Goal: Transaction & Acquisition: Purchase product/service

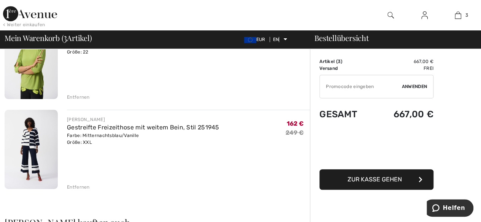
scroll to position [190, 0]
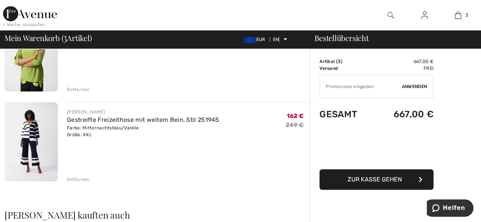
click at [70, 179] on font "Entfernen" at bounding box center [78, 179] width 23 height 5
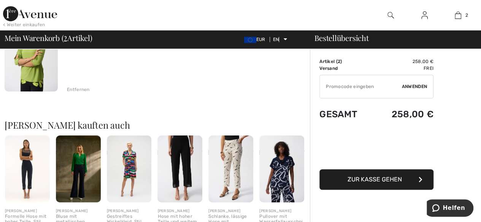
click at [75, 90] on font "Entfernen" at bounding box center [78, 89] width 23 height 5
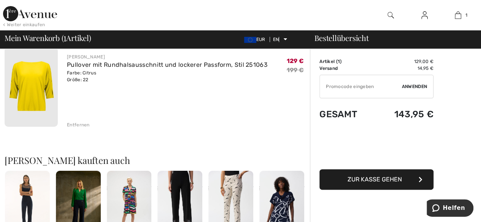
scroll to position [61, 0]
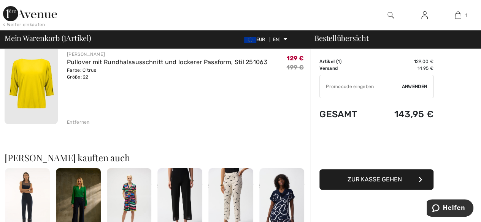
click at [75, 123] on font "Entfernen" at bounding box center [78, 122] width 23 height 5
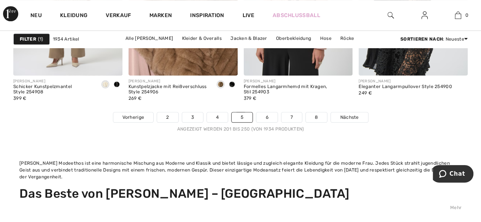
scroll to position [3307, 0]
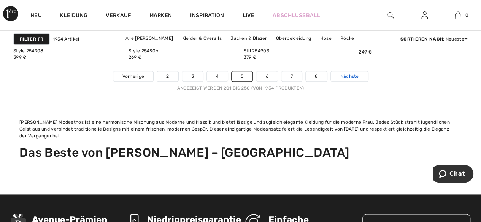
click at [348, 75] on font "Nächste" at bounding box center [349, 76] width 19 height 5
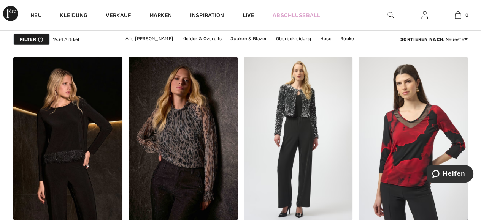
scroll to position [1102, 0]
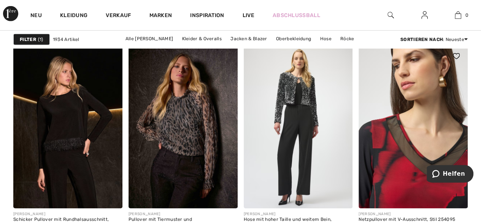
click at [403, 170] on img at bounding box center [412, 126] width 109 height 163
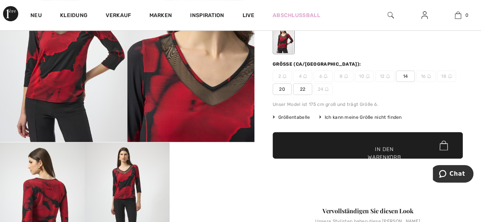
scroll to position [38, 0]
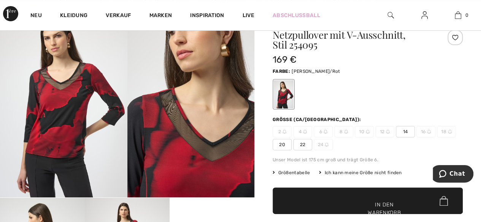
click at [303, 145] on font "22" at bounding box center [303, 144] width 6 height 5
click at [351, 205] on span "✔ Zur Tasche hinzugefügt In den Warenkorb" at bounding box center [368, 201] width 190 height 27
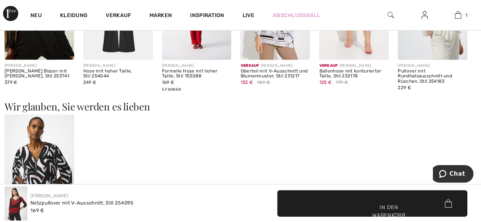
scroll to position [836, 0]
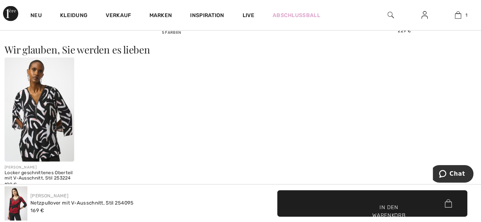
click at [41, 127] on img at bounding box center [40, 110] width 70 height 104
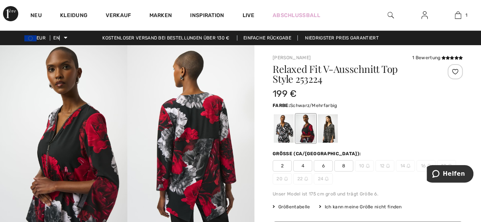
click at [284, 136] on div at bounding box center [284, 128] width 20 height 29
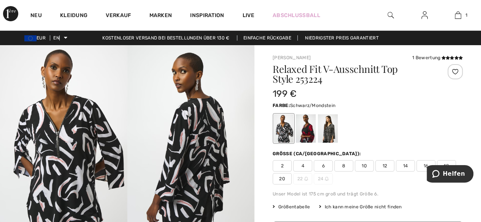
click at [328, 139] on div at bounding box center [328, 128] width 20 height 29
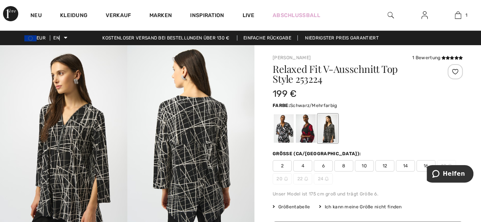
click at [284, 135] on div at bounding box center [284, 128] width 20 height 29
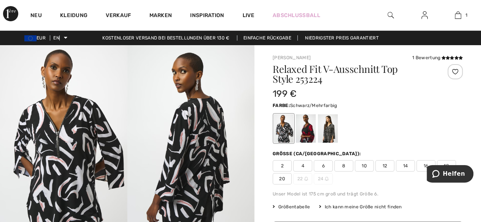
click at [281, 182] on font "20" at bounding box center [282, 179] width 6 height 7
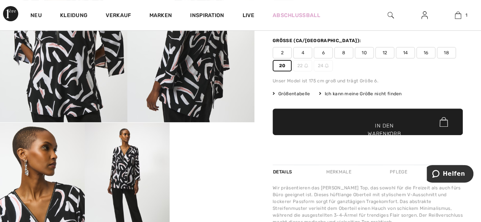
scroll to position [114, 0]
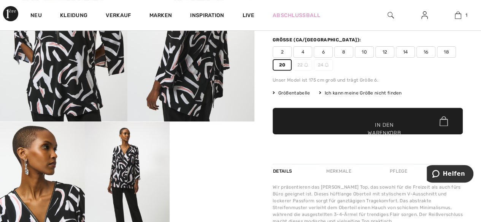
click at [382, 128] on font "In den Warenkorb" at bounding box center [384, 129] width 33 height 16
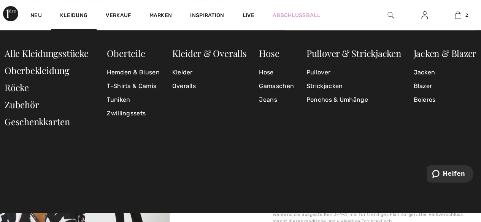
scroll to position [23, 0]
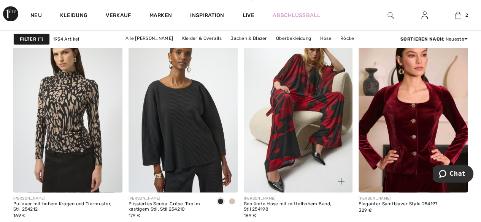
scroll to position [608, 0]
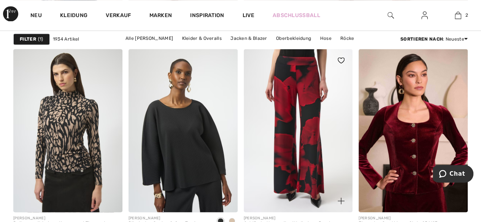
click at [280, 124] on img at bounding box center [298, 130] width 109 height 163
click at [308, 145] on img at bounding box center [298, 130] width 109 height 163
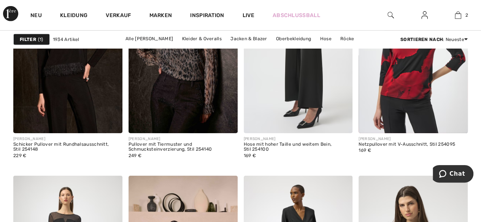
scroll to position [1178, 0]
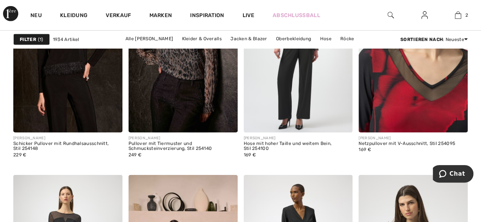
click at [394, 101] on img at bounding box center [412, 50] width 109 height 163
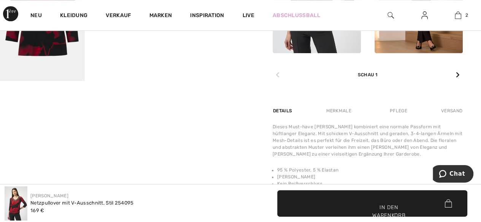
scroll to position [418, 0]
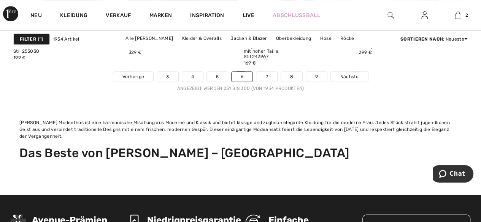
scroll to position [3307, 0]
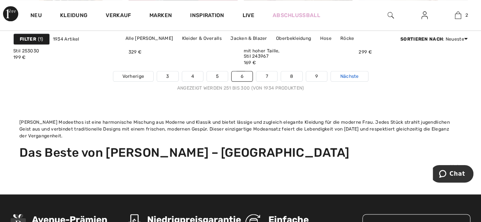
click at [338, 78] on link "Nächste" at bounding box center [349, 76] width 37 height 10
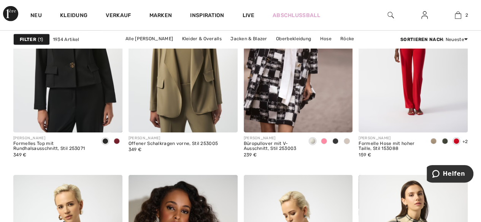
scroll to position [1140, 0]
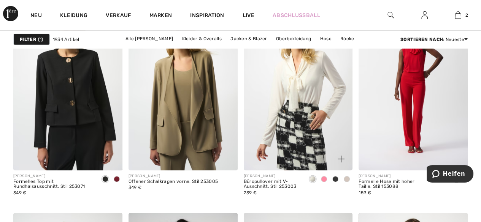
click at [302, 98] on img at bounding box center [298, 88] width 109 height 163
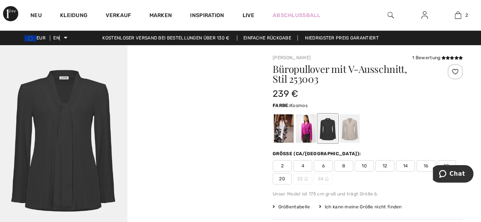
click at [304, 138] on div at bounding box center [306, 128] width 20 height 29
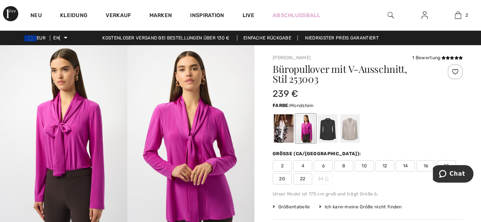
click at [354, 135] on div at bounding box center [350, 128] width 20 height 29
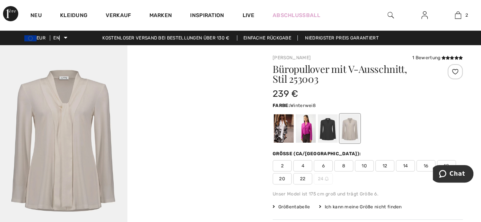
click at [281, 133] on div at bounding box center [284, 128] width 20 height 29
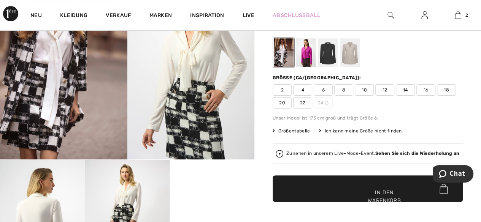
scroll to position [76, 0]
click at [303, 102] on font "22" at bounding box center [303, 102] width 6 height 5
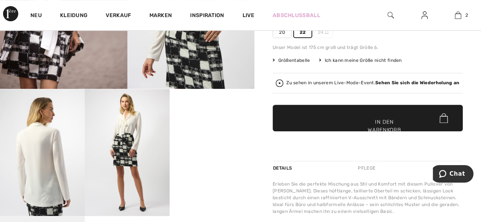
scroll to position [152, 0]
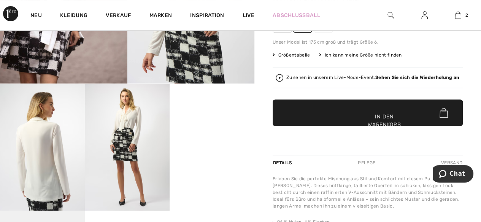
click at [377, 123] on font "In den Warenkorb" at bounding box center [384, 121] width 33 height 16
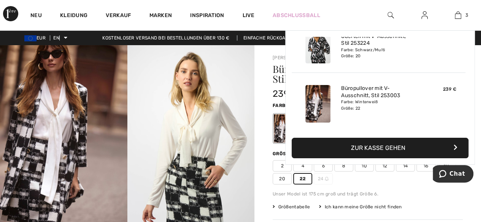
scroll to position [0, 0]
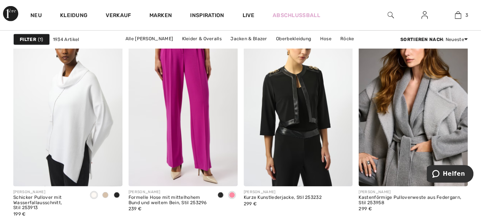
scroll to position [2471, 0]
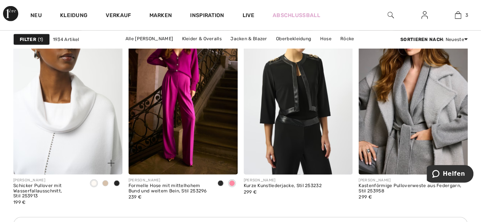
click at [59, 142] on img at bounding box center [67, 92] width 109 height 163
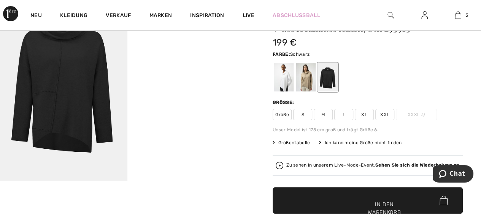
scroll to position [38, 0]
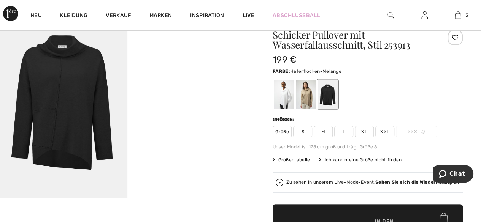
click at [302, 99] on div at bounding box center [306, 94] width 20 height 29
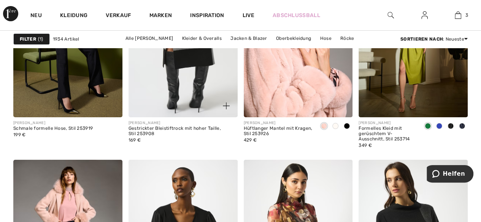
scroll to position [2813, 0]
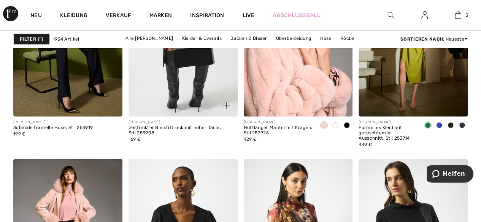
click at [195, 90] on img at bounding box center [182, 34] width 109 height 163
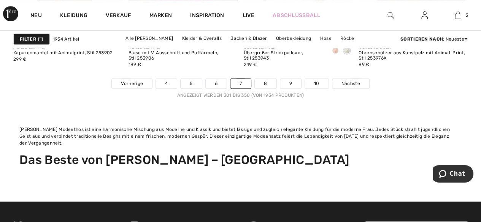
scroll to position [3307, 0]
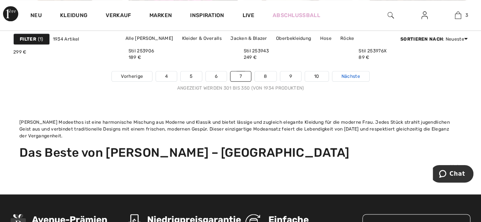
click at [350, 76] on font "Nächste" at bounding box center [350, 76] width 19 height 5
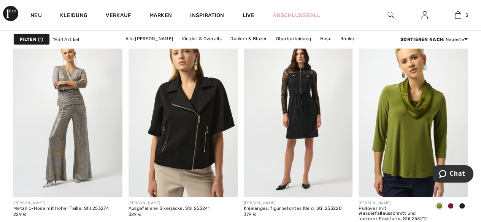
scroll to position [2243, 0]
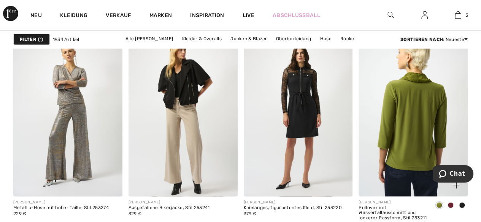
click at [414, 149] on img at bounding box center [412, 114] width 109 height 163
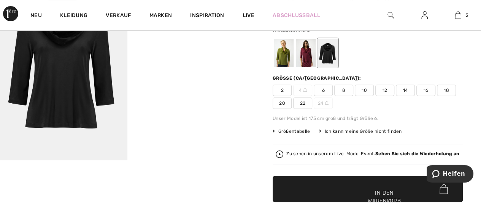
scroll to position [76, 0]
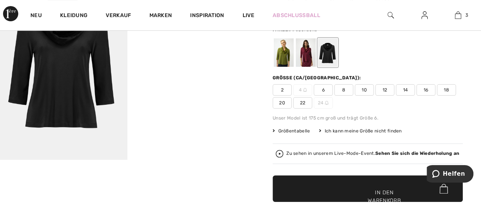
click at [284, 62] on div at bounding box center [284, 52] width 20 height 29
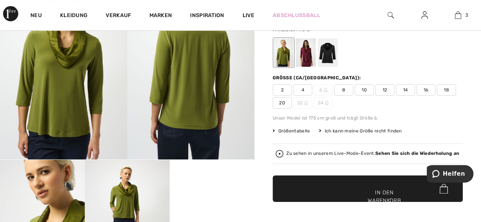
click at [328, 62] on div at bounding box center [328, 52] width 20 height 29
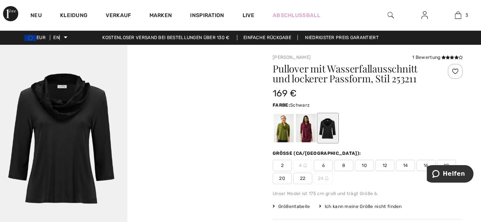
scroll to position [0, 0]
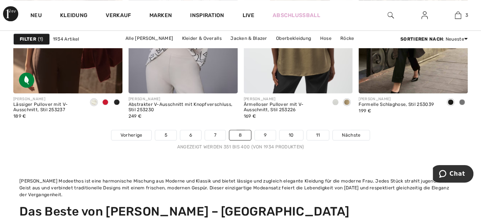
scroll to position [3231, 0]
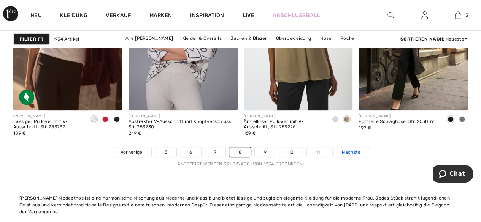
click at [347, 152] on font "Nächste" at bounding box center [351, 152] width 19 height 5
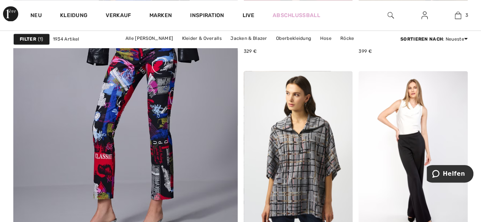
scroll to position [2015, 0]
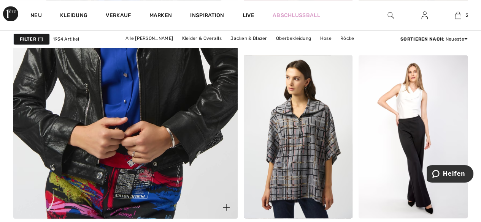
click at [130, 174] on img at bounding box center [125, 50] width 269 height 403
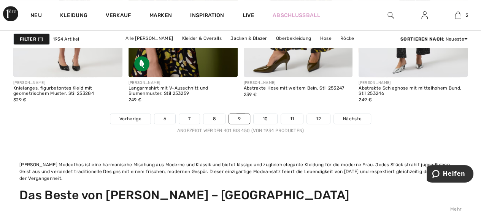
scroll to position [3307, 0]
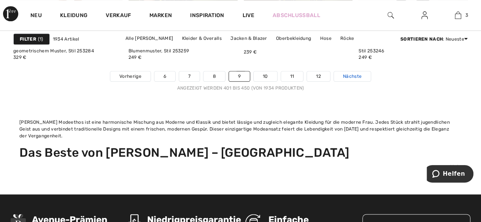
click at [347, 74] on font "Nächste" at bounding box center [352, 76] width 19 height 5
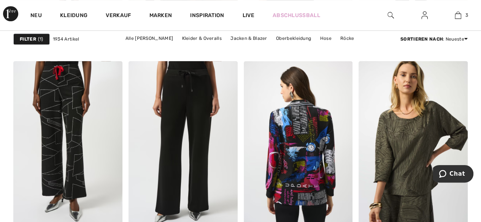
scroll to position [3193, 0]
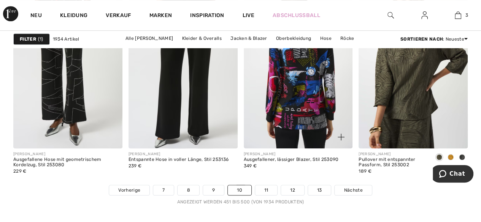
click at [293, 109] on img at bounding box center [298, 66] width 109 height 163
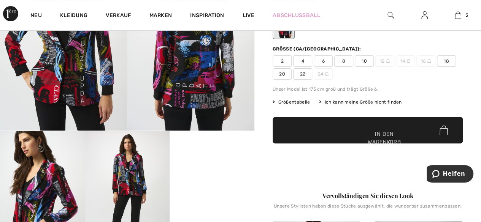
scroll to position [38, 0]
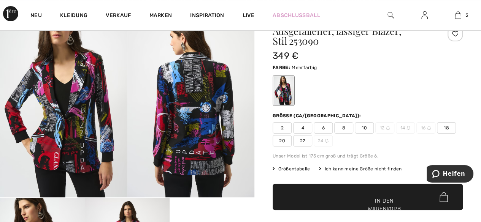
click at [303, 143] on font "22" at bounding box center [303, 140] width 6 height 5
click at [368, 203] on font "In den Warenkorb" at bounding box center [384, 205] width 33 height 16
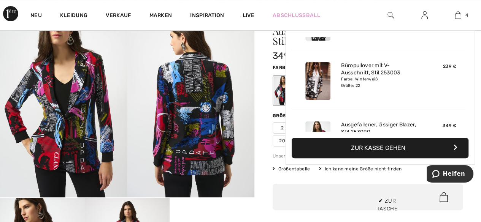
scroll to position [141, 0]
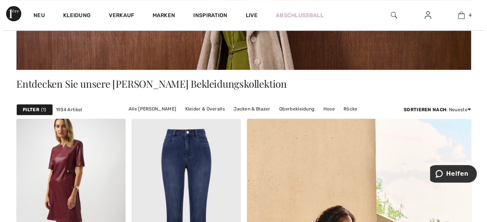
scroll to position [152, 0]
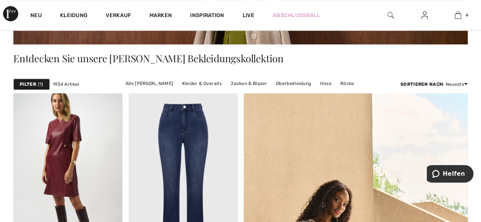
click at [27, 84] on font "Filter" at bounding box center [28, 84] width 16 height 5
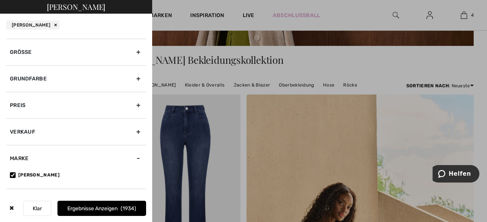
scroll to position [0, 0]
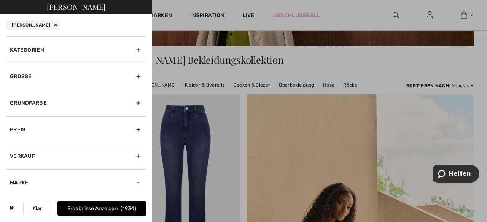
click at [31, 50] on font "Kategorien" at bounding box center [27, 50] width 34 height 6
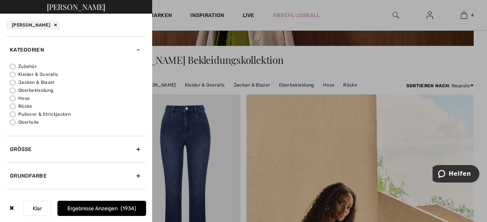
click at [13, 98] on input "Hose" at bounding box center [13, 99] width 6 height 6
radio input "true"
click at [97, 207] on font "Ergebnisse anzeigen" at bounding box center [93, 209] width 50 height 6
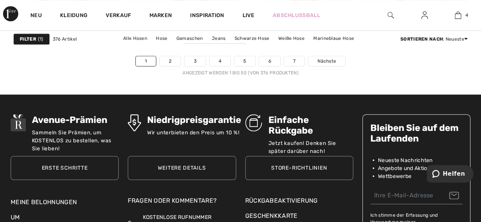
scroll to position [3079, 0]
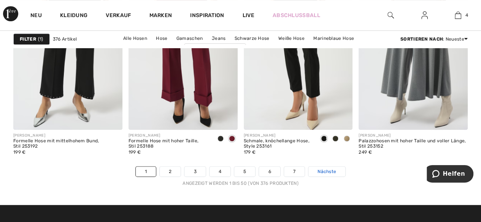
click at [320, 169] on font "Nächste" at bounding box center [326, 171] width 19 height 5
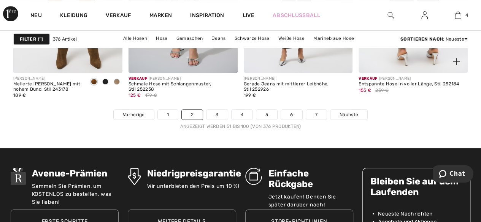
scroll to position [3155, 0]
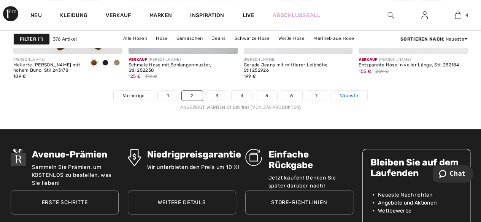
click at [346, 92] on span "Nächste" at bounding box center [348, 95] width 19 height 7
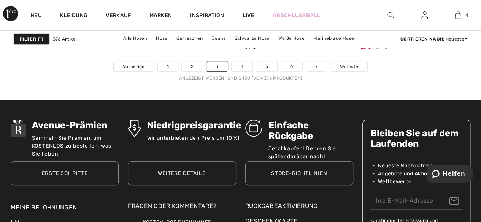
scroll to position [3193, 0]
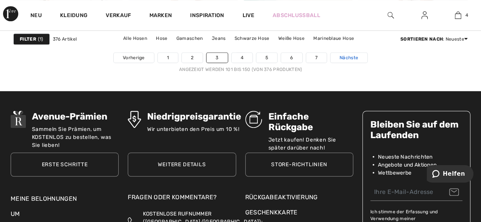
click at [344, 57] on font "Nächste" at bounding box center [348, 57] width 19 height 5
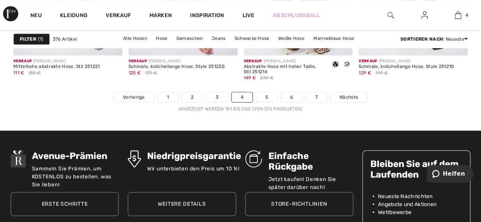
scroll to position [3155, 0]
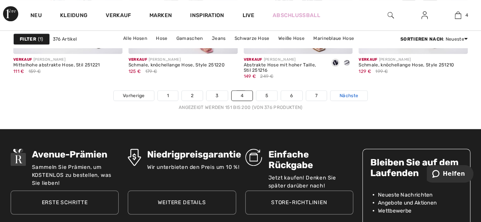
click at [354, 94] on font "Nächste" at bounding box center [348, 95] width 19 height 5
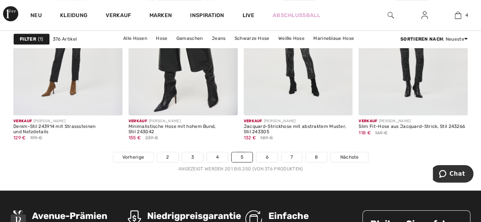
scroll to position [3117, 0]
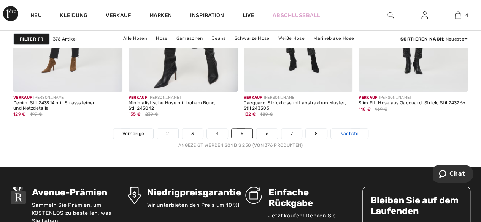
click at [347, 131] on font "Nächste" at bounding box center [349, 133] width 19 height 5
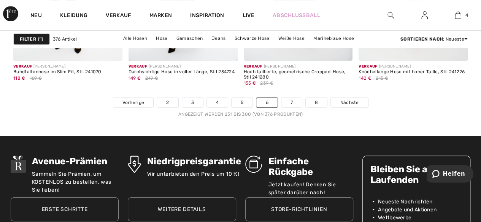
scroll to position [3155, 0]
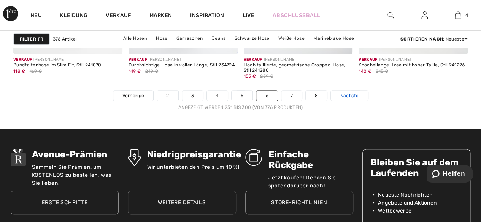
click at [344, 95] on font "Nächste" at bounding box center [349, 95] width 19 height 5
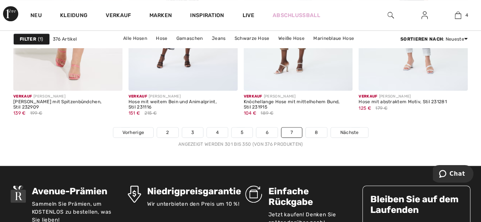
scroll to position [3117, 0]
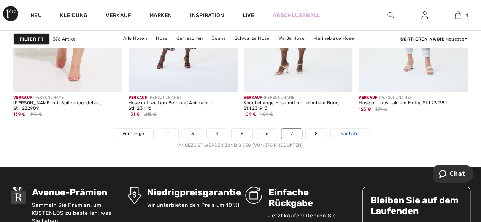
click at [349, 131] on font "Nächste" at bounding box center [349, 133] width 19 height 5
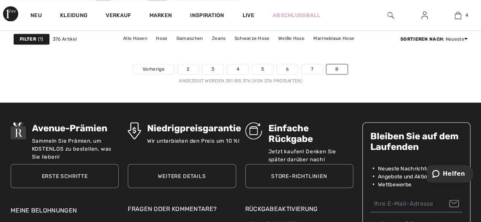
scroll to position [2053, 0]
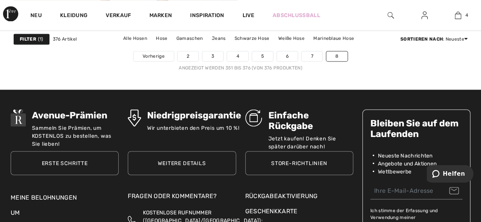
click at [30, 42] on strong "Filter" at bounding box center [28, 39] width 16 height 7
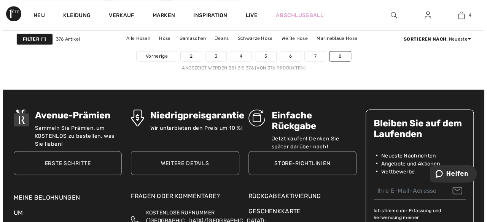
scroll to position [2074, 0]
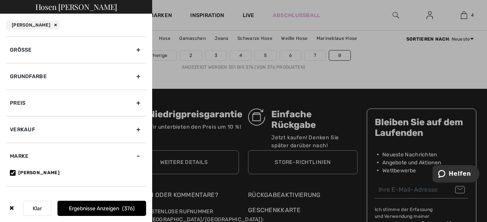
click at [129, 75] on div "Grundfarbe" at bounding box center [76, 76] width 140 height 27
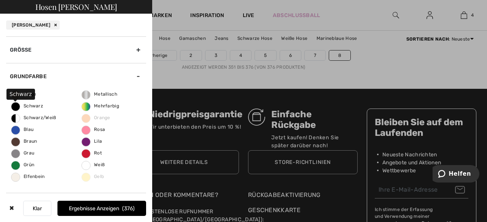
click at [13, 108] on span "Schwarz" at bounding box center [27, 105] width 32 height 5
click at [0, 0] on input "Schwarz" at bounding box center [0, 0] width 0 height 0
click at [91, 207] on font "Ergebnisse anzeigen" at bounding box center [94, 209] width 50 height 6
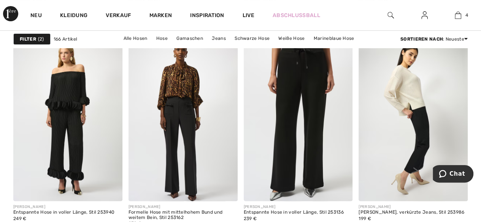
scroll to position [3079, 0]
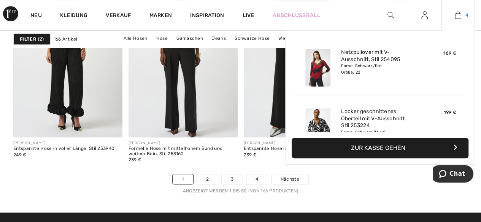
click at [458, 16] on img at bounding box center [458, 15] width 6 height 9
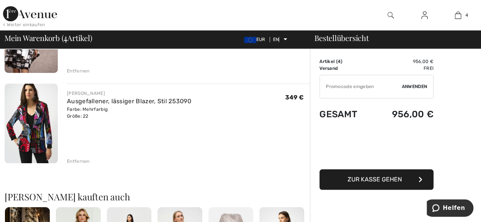
scroll to position [304, 0]
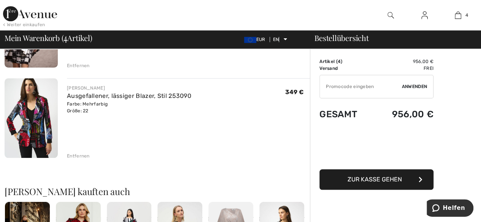
click at [33, 130] on img at bounding box center [31, 118] width 53 height 80
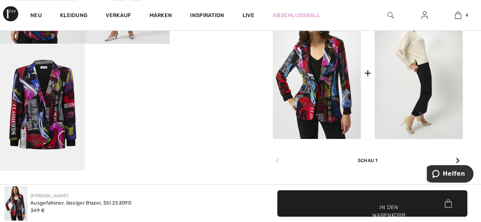
scroll to position [266, 0]
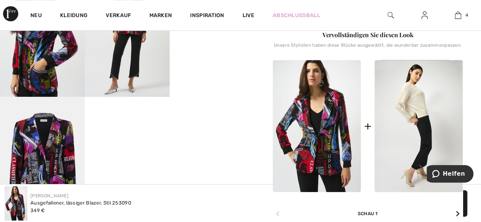
click at [456, 215] on icon at bounding box center [458, 214] width 4 height 6
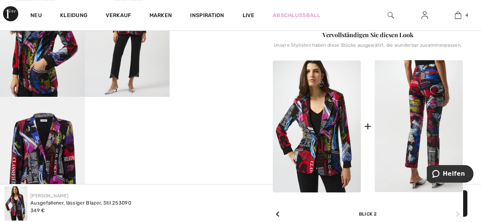
click at [420, 142] on img at bounding box center [418, 126] width 88 height 133
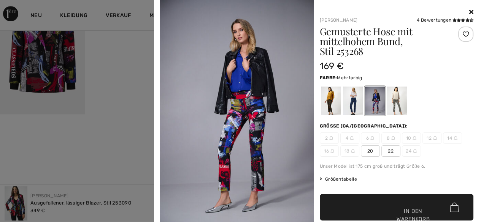
scroll to position [456, 0]
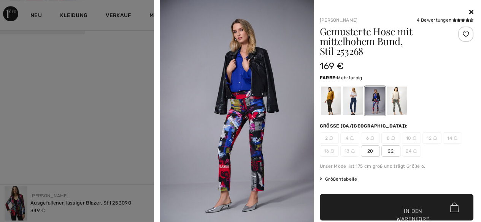
click at [367, 151] on font "20" at bounding box center [370, 151] width 6 height 5
click at [385, 208] on font "✔ Zur Tasche hinzugefügt" at bounding box center [404, 220] width 39 height 24
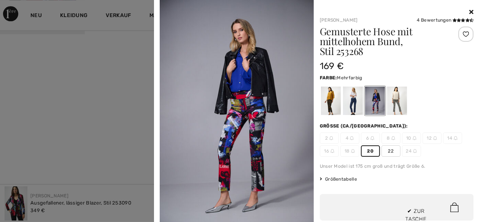
scroll to position [201, 0]
click at [327, 105] on div at bounding box center [330, 101] width 20 height 29
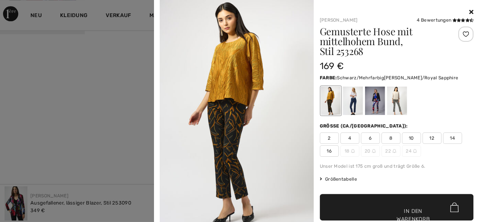
click at [354, 109] on div at bounding box center [353, 101] width 20 height 29
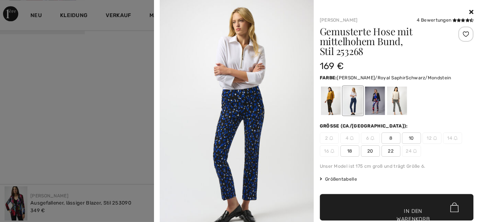
click at [390, 108] on div at bounding box center [397, 101] width 20 height 29
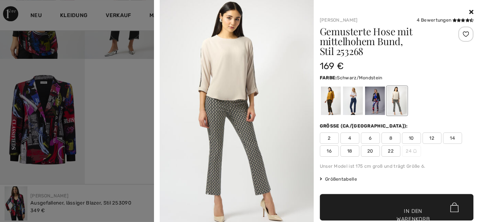
scroll to position [266, 0]
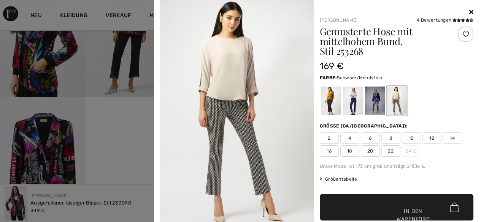
click at [469, 12] on icon at bounding box center [471, 12] width 4 height 6
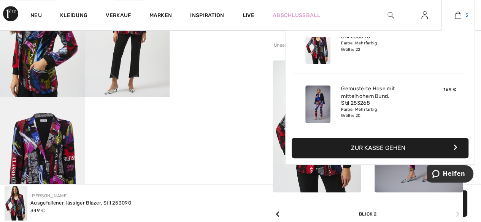
click at [457, 15] on img at bounding box center [458, 15] width 6 height 9
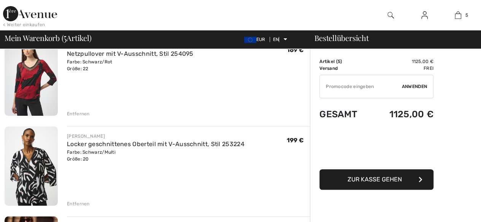
scroll to position [76, 0]
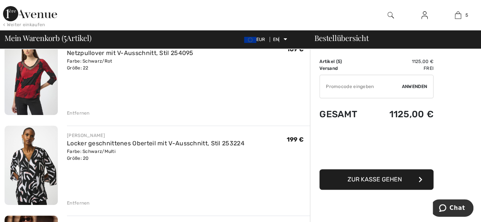
click at [76, 113] on font "Entfernen" at bounding box center [78, 113] width 23 height 5
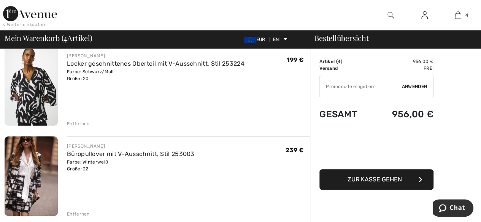
scroll to position [67, 0]
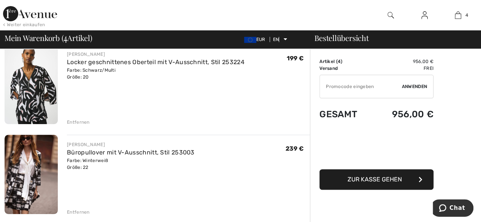
click at [81, 213] on font "Entfernen" at bounding box center [78, 212] width 23 height 5
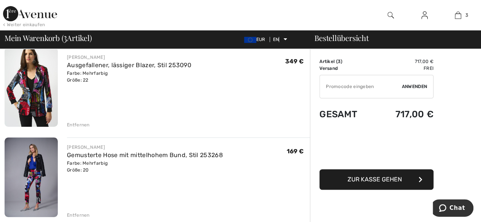
scroll to position [143, 0]
